Goal: Check status: Check status

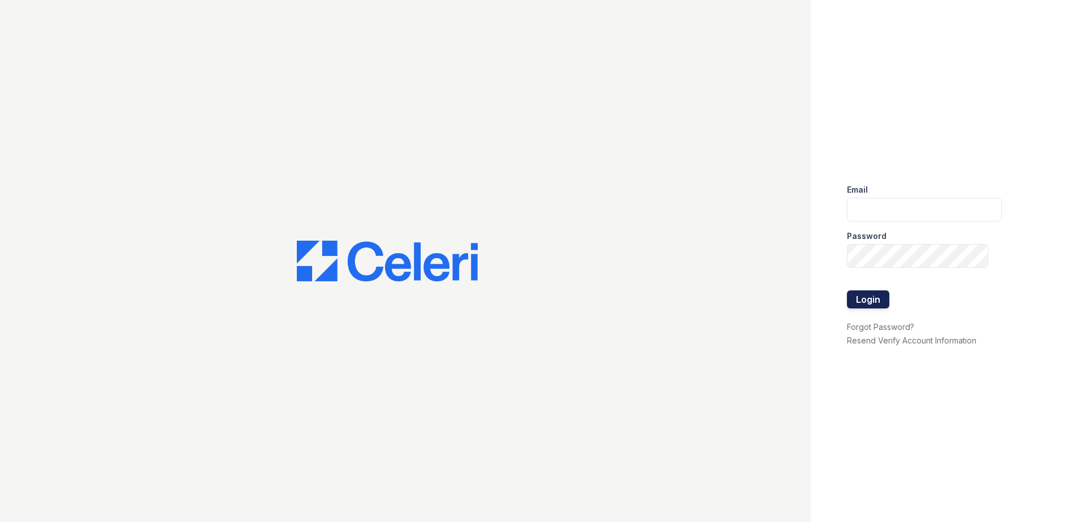
type input "dayana.vasquez@trinity-pm.com"
click at [881, 296] on button "Login" at bounding box center [868, 300] width 42 height 18
click at [871, 297] on button "Login" at bounding box center [868, 300] width 42 height 18
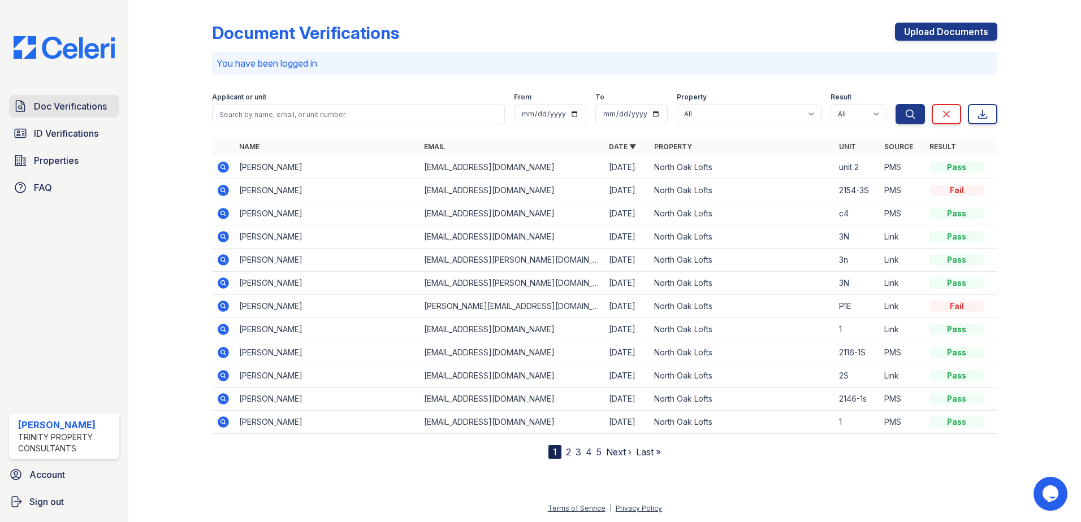
click at [71, 103] on span "Doc Verifications" at bounding box center [70, 107] width 73 height 14
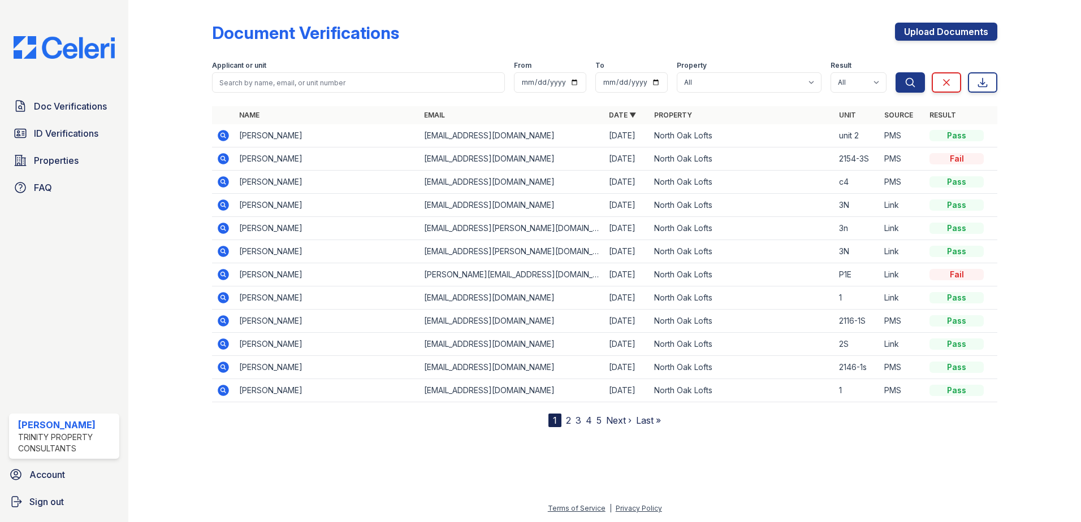
click at [220, 137] on icon at bounding box center [223, 135] width 11 height 11
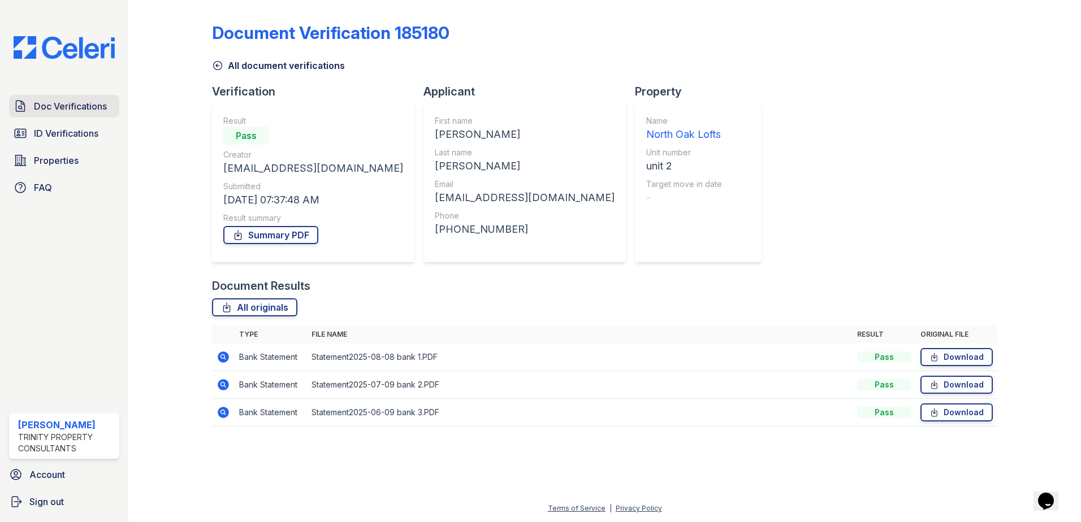
click at [75, 114] on link "Doc Verifications" at bounding box center [64, 106] width 110 height 23
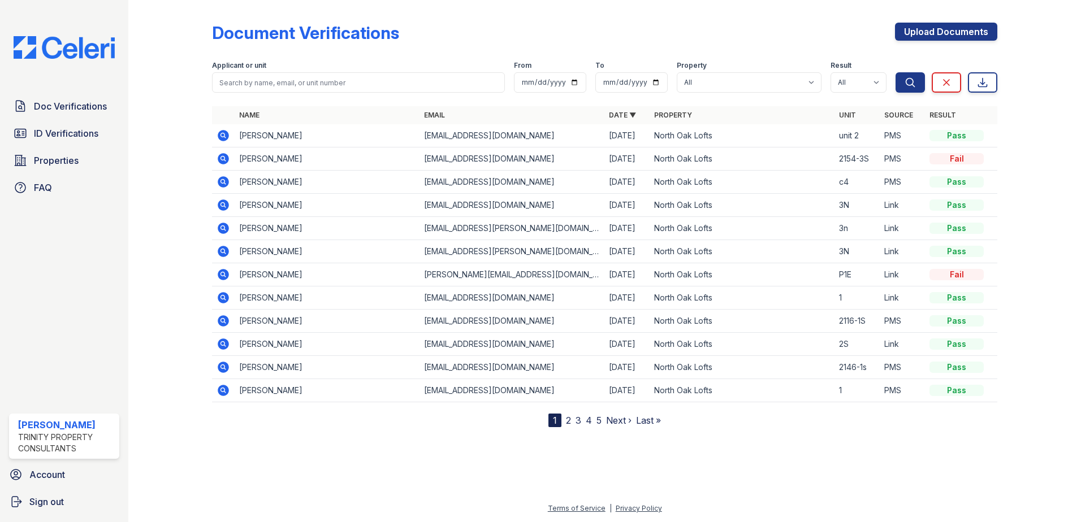
click at [222, 157] on icon at bounding box center [222, 158] width 3 height 3
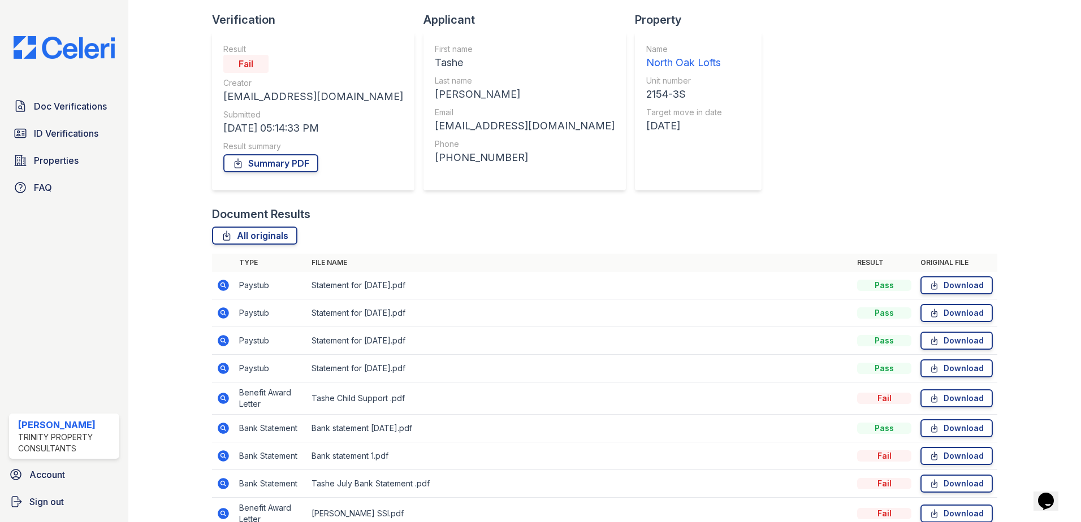
scroll to position [185, 0]
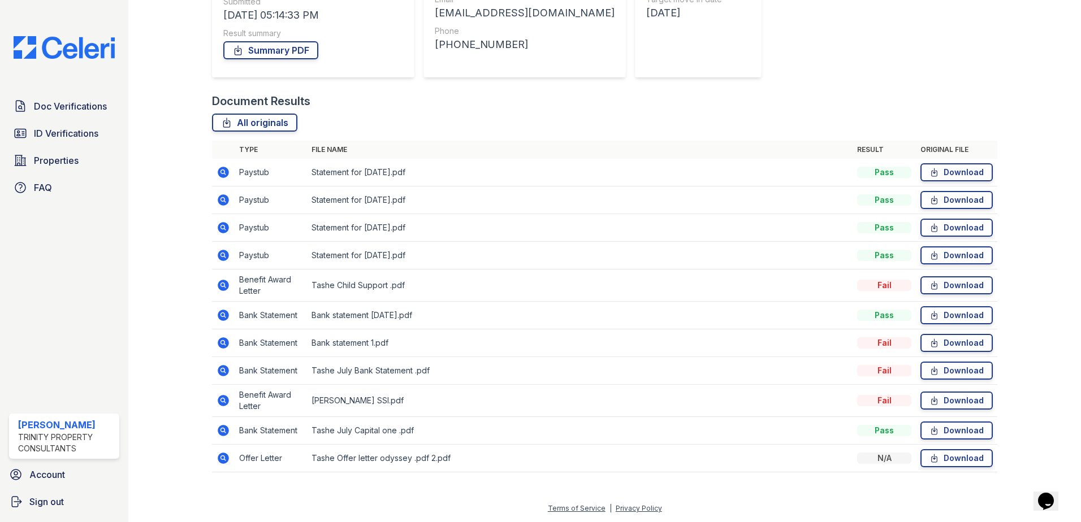
click at [219, 337] on icon at bounding box center [224, 343] width 14 height 14
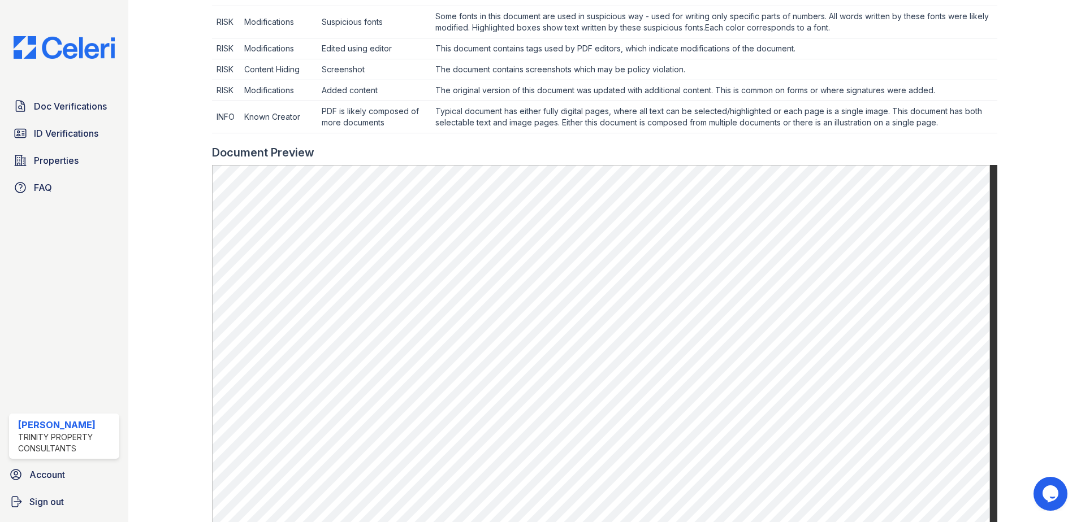
scroll to position [396, 0]
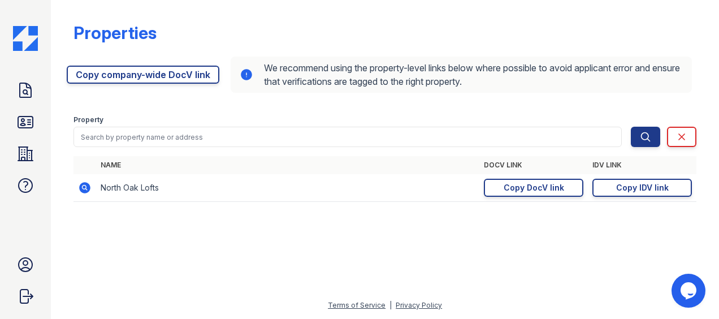
click at [83, 256] on div at bounding box center [385, 264] width 632 height 67
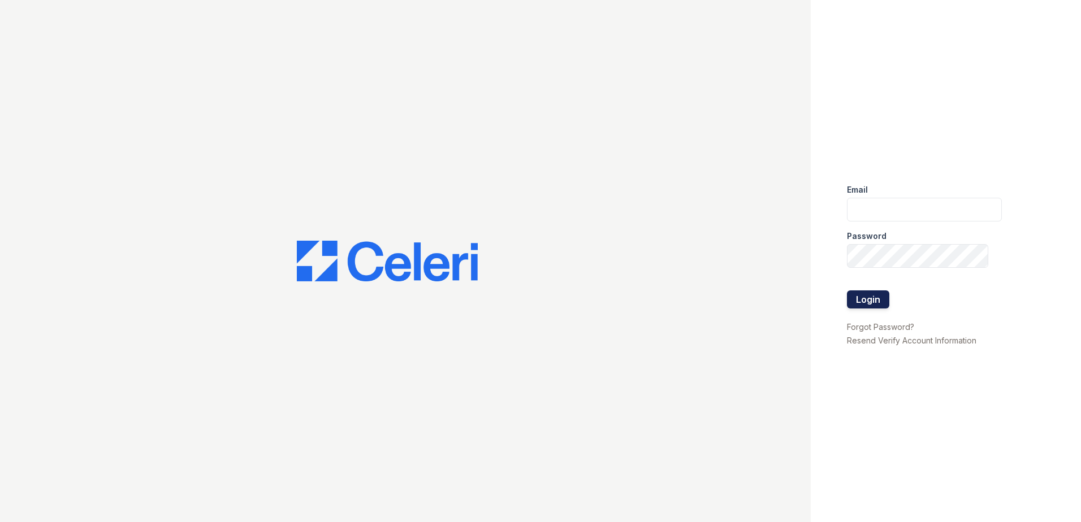
type input "dayana.vasquez@trinity-pm.com"
click at [879, 302] on button "Login" at bounding box center [868, 300] width 42 height 18
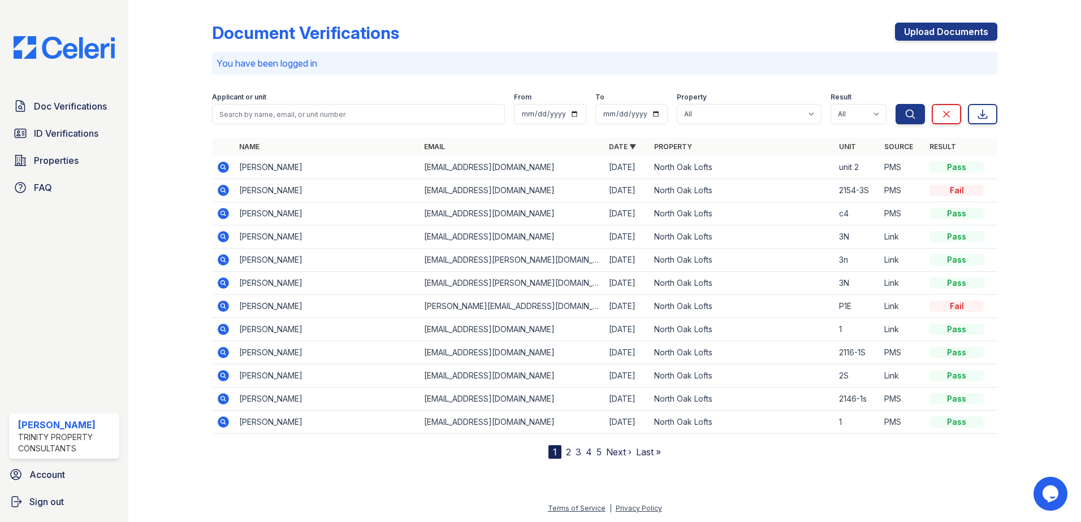
click at [225, 191] on icon at bounding box center [224, 191] width 14 height 14
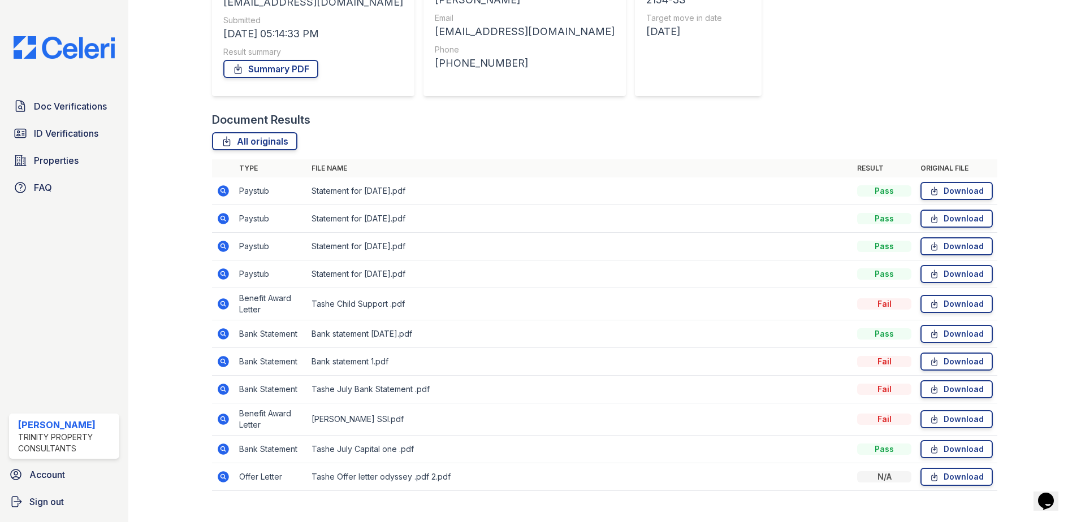
scroll to position [170, 0]
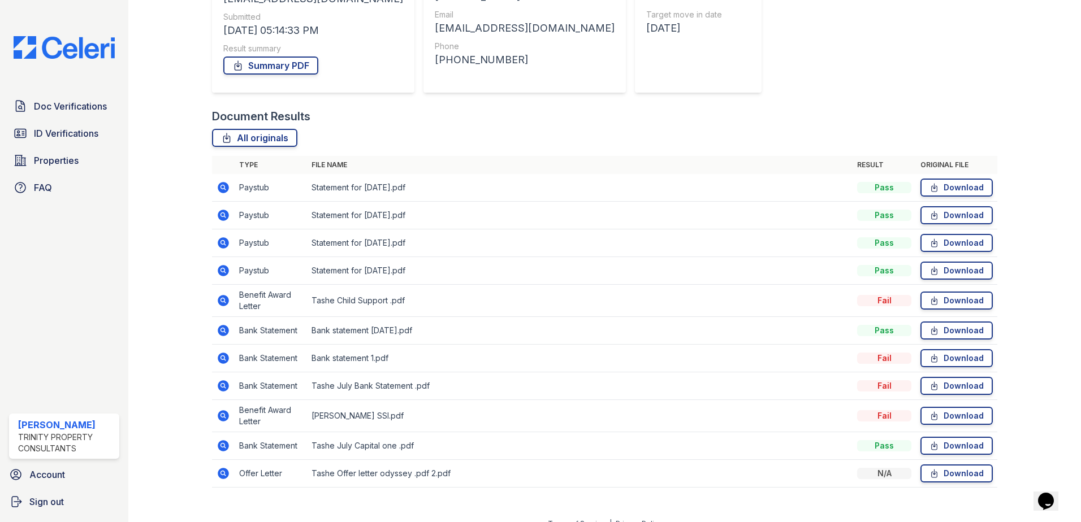
click at [219, 476] on icon at bounding box center [223, 473] width 11 height 11
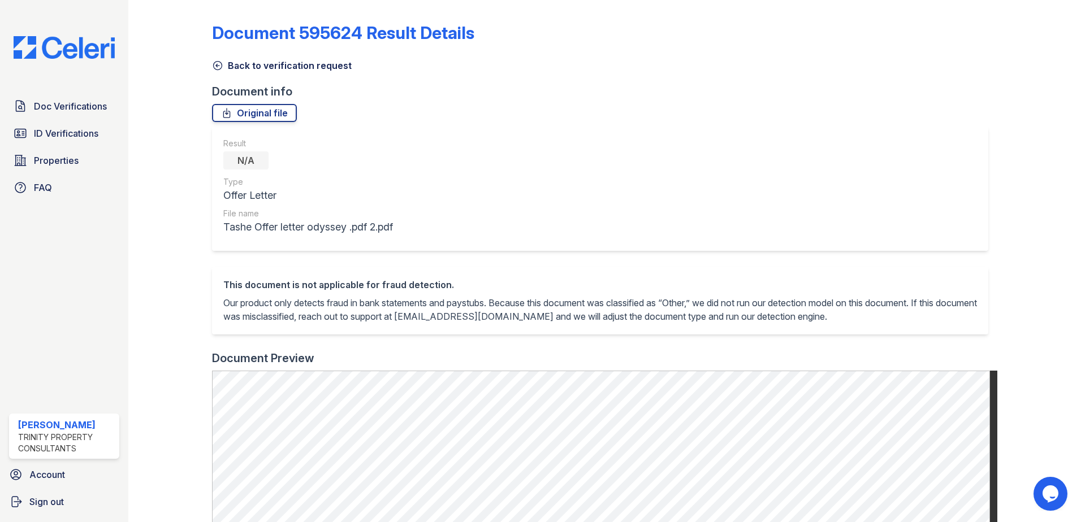
click at [860, 250] on div "Result N/A Type Offer Letter File name Tashe Offer letter odyssey .pdf 2.pdf" at bounding box center [600, 189] width 776 height 124
click at [219, 64] on icon at bounding box center [217, 65] width 11 height 11
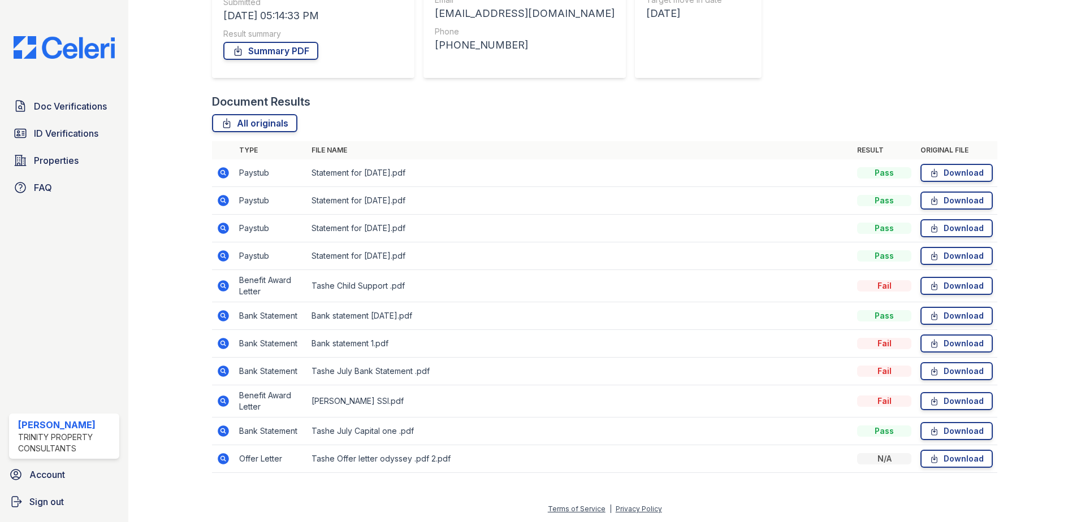
scroll to position [185, 0]
click at [223, 284] on icon at bounding box center [222, 284] width 3 height 3
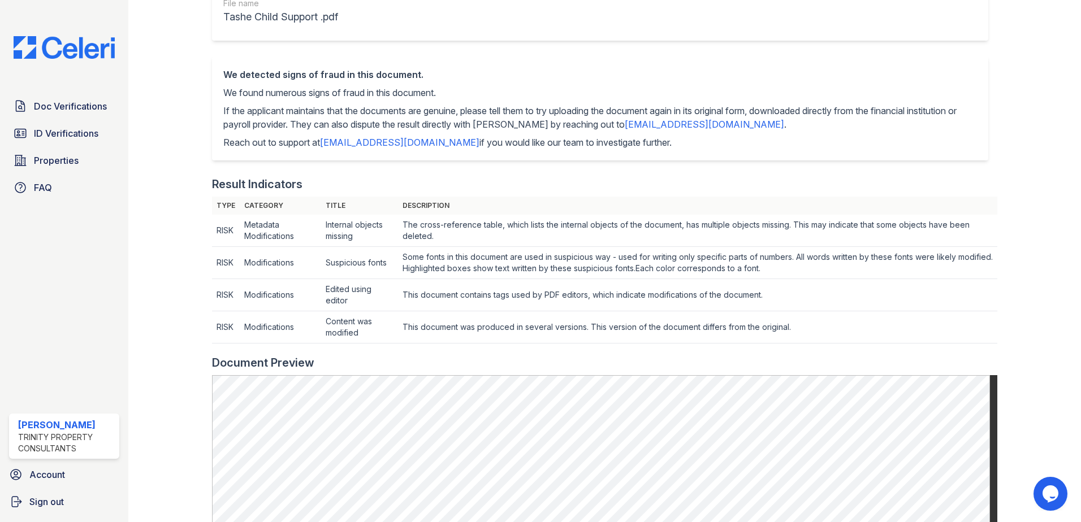
scroll to position [115, 0]
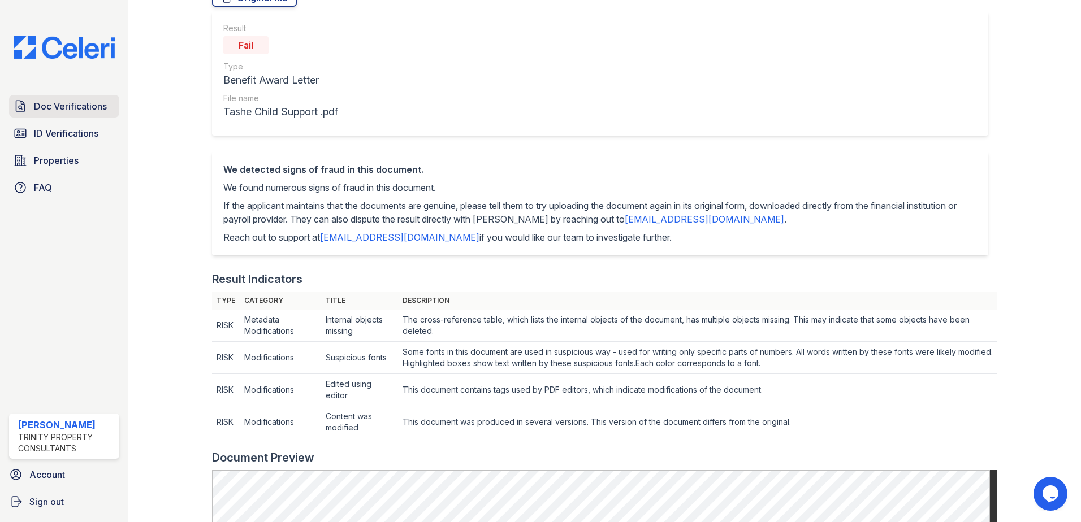
click at [49, 114] on link "Doc Verifications" at bounding box center [64, 106] width 110 height 23
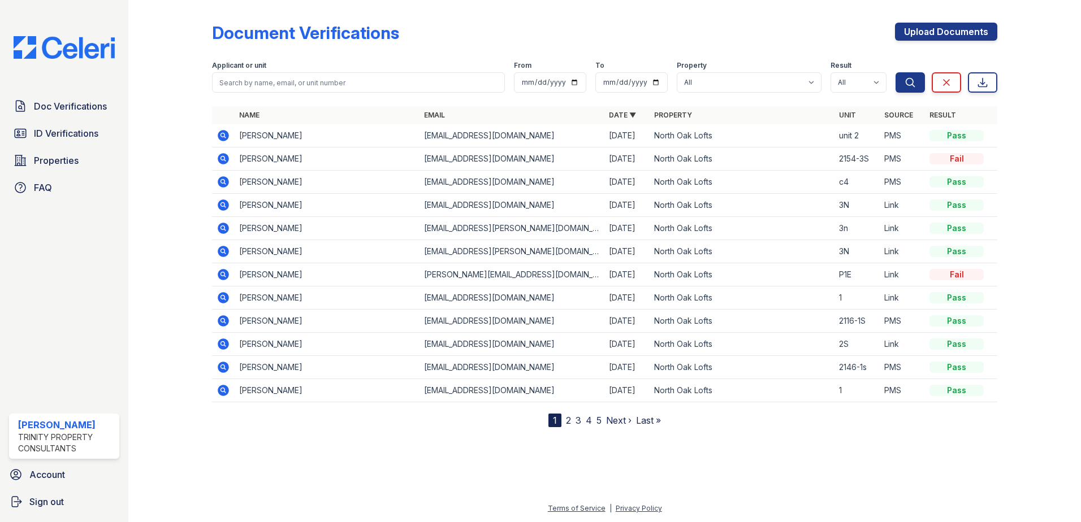
click at [228, 157] on icon at bounding box center [223, 158] width 11 height 11
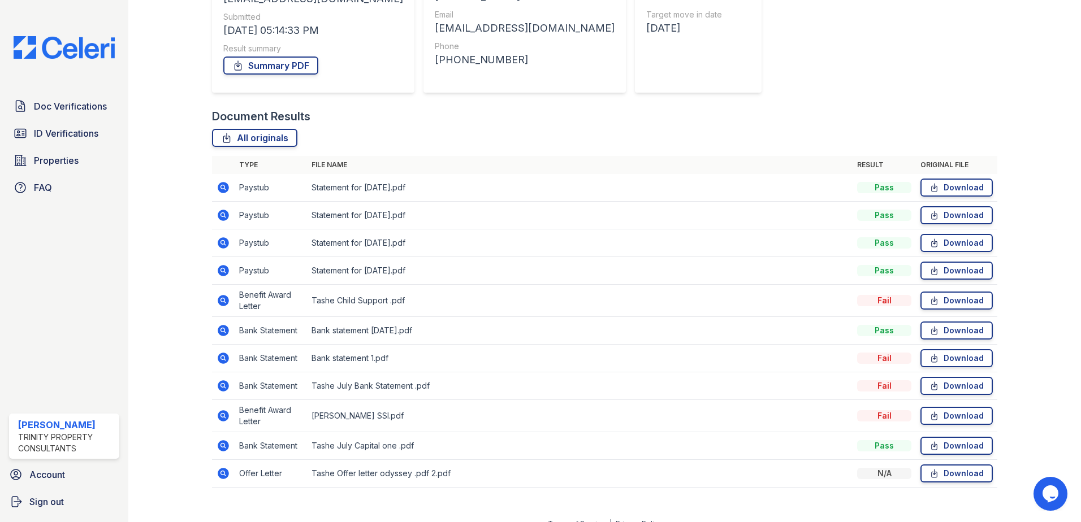
scroll to position [185, 0]
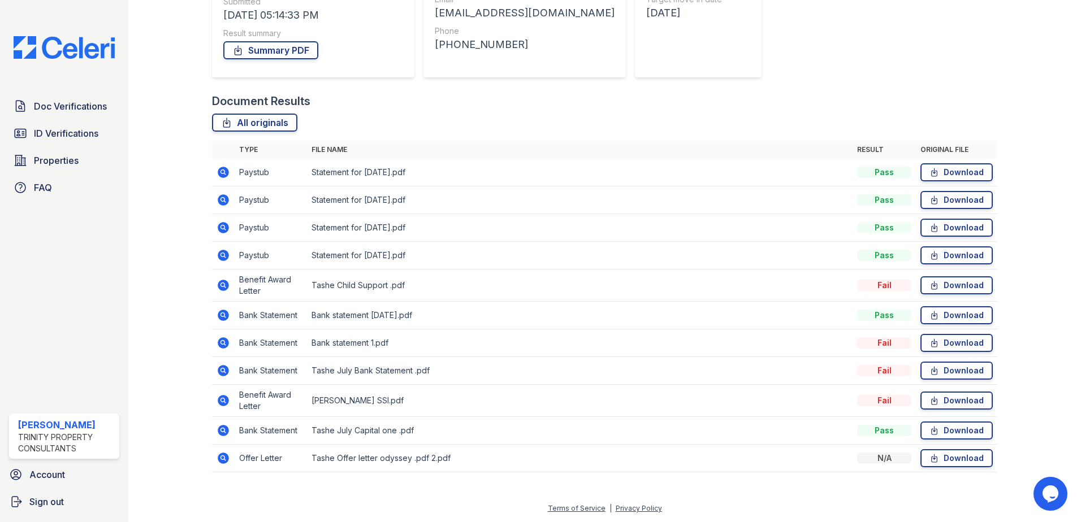
click at [222, 396] on icon at bounding box center [223, 400] width 11 height 11
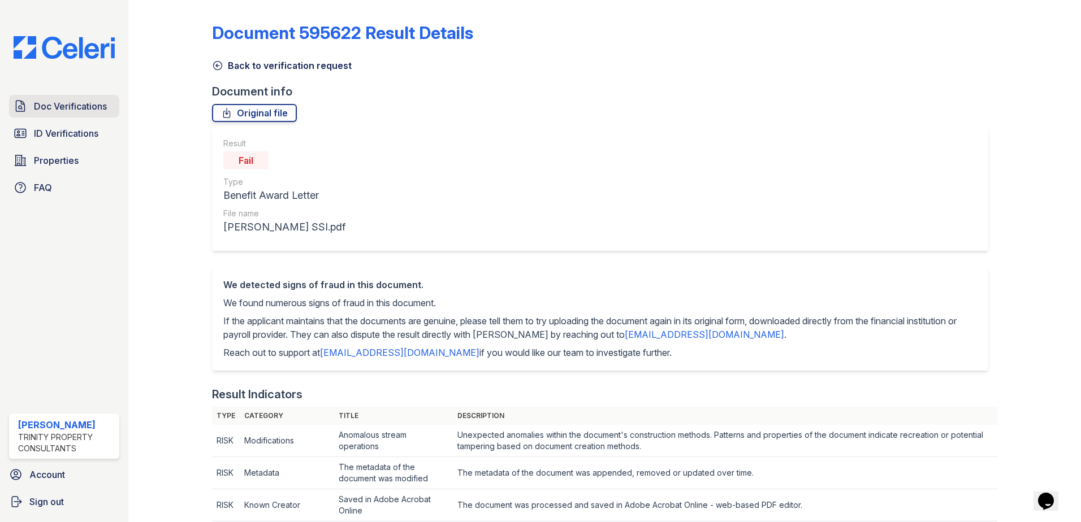
click at [81, 117] on link "Doc Verifications" at bounding box center [64, 106] width 110 height 23
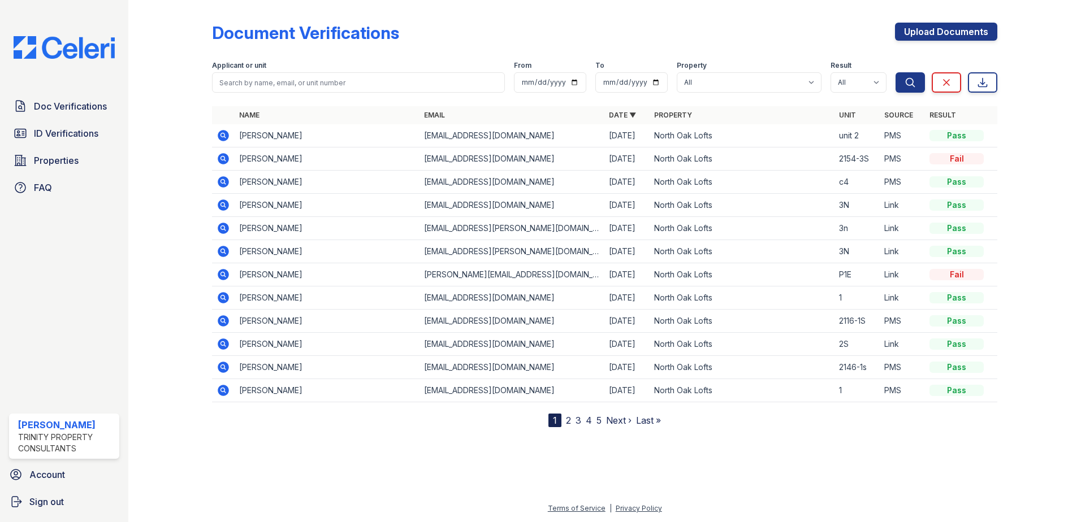
click at [223, 157] on icon at bounding box center [222, 158] width 3 height 3
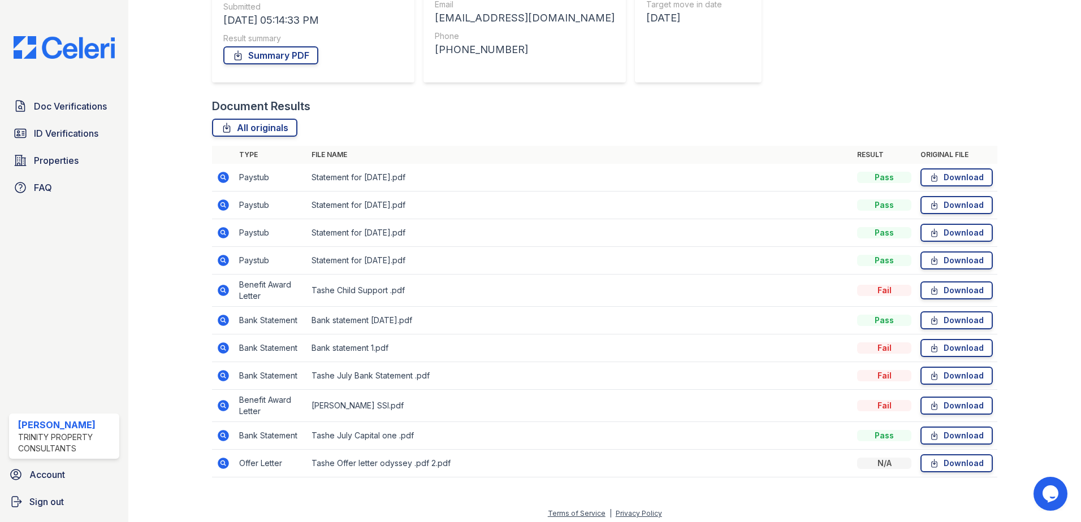
scroll to position [185, 0]
